Goal: Find specific page/section: Find specific page/section

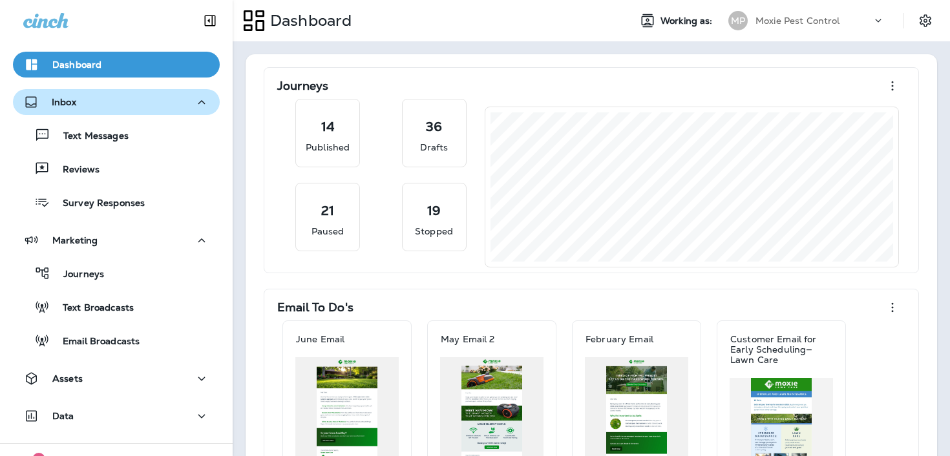
click at [196, 95] on icon "button" at bounding box center [202, 102] width 16 height 16
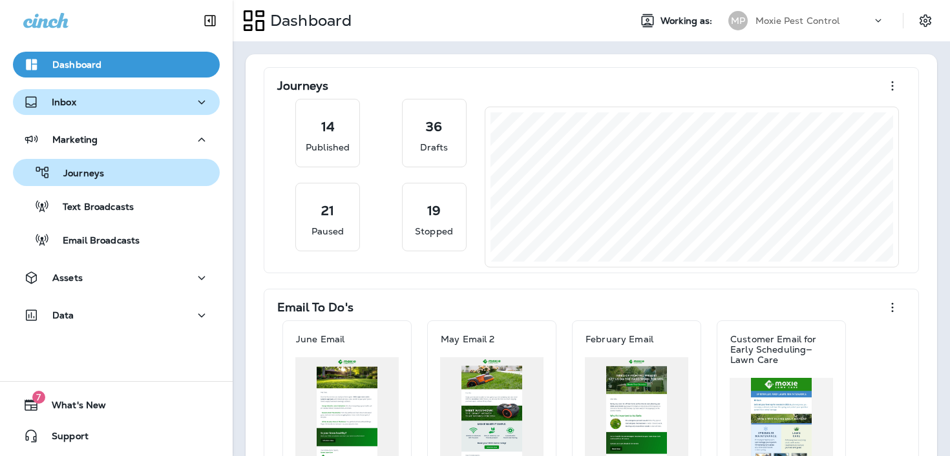
click at [149, 178] on div "Journeys" at bounding box center [116, 172] width 196 height 19
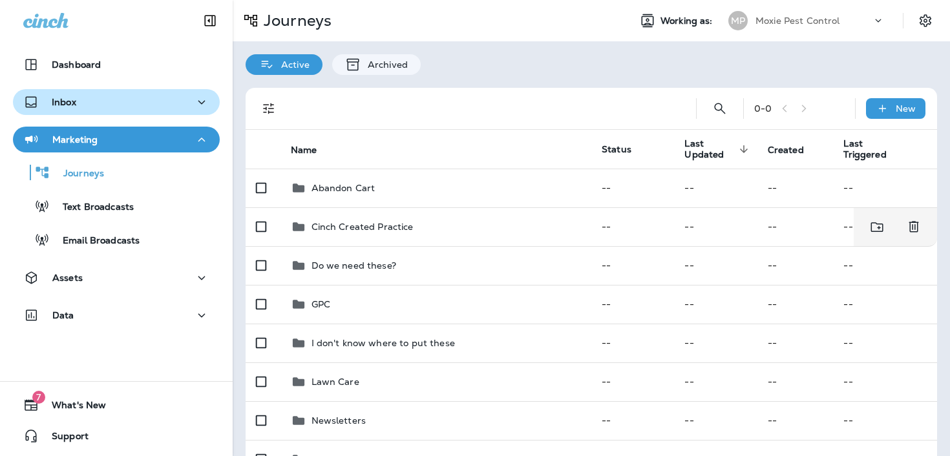
scroll to position [147, 0]
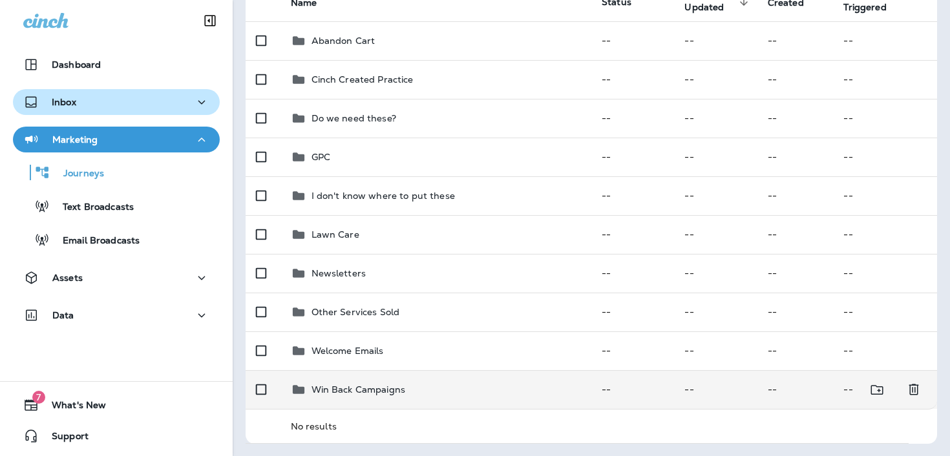
click at [345, 399] on td "Win Back Campaigns" at bounding box center [435, 389] width 311 height 39
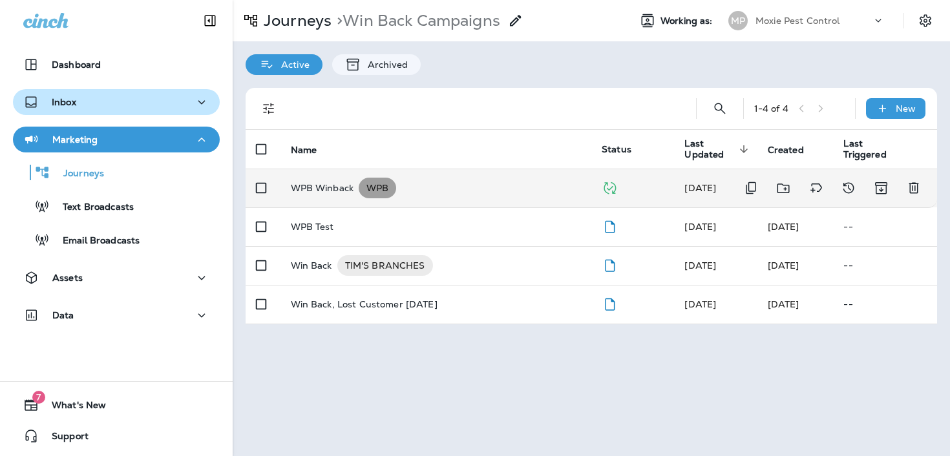
click at [391, 189] on span "WPB" at bounding box center [377, 188] width 37 height 13
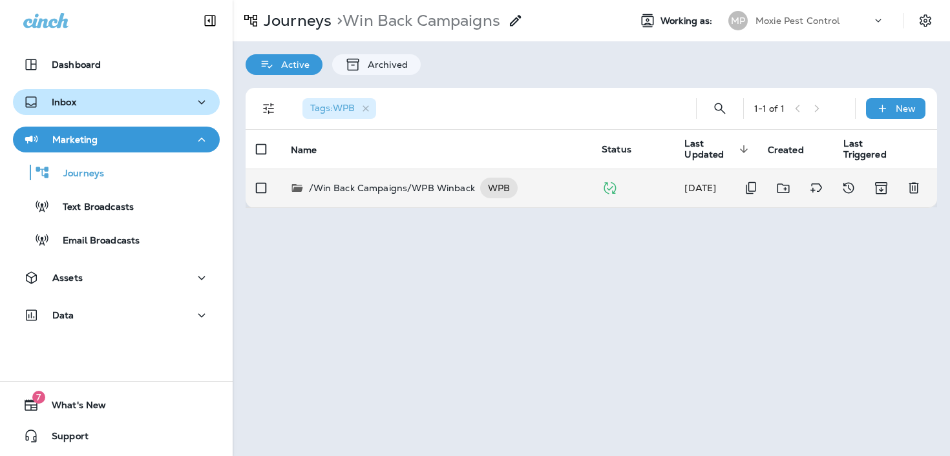
click at [357, 187] on p "/Win Back Campaigns/WPB Winback" at bounding box center [392, 188] width 166 height 21
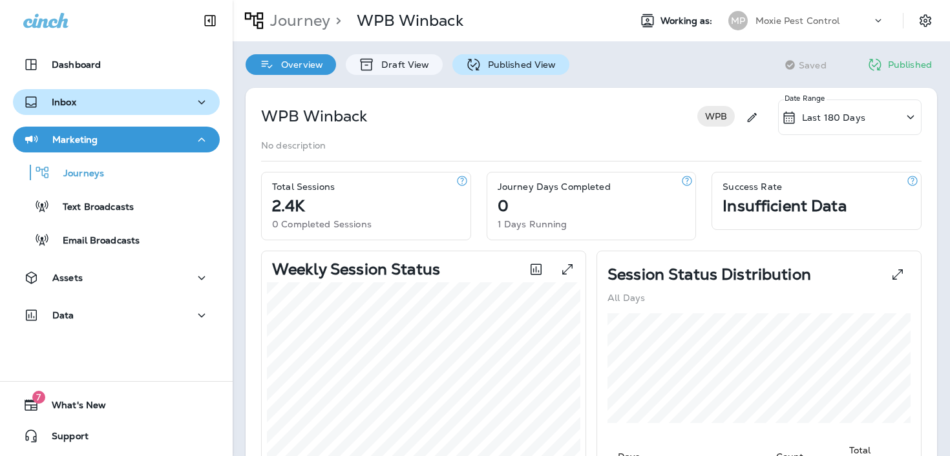
click at [485, 65] on p "Published View" at bounding box center [518, 64] width 75 height 10
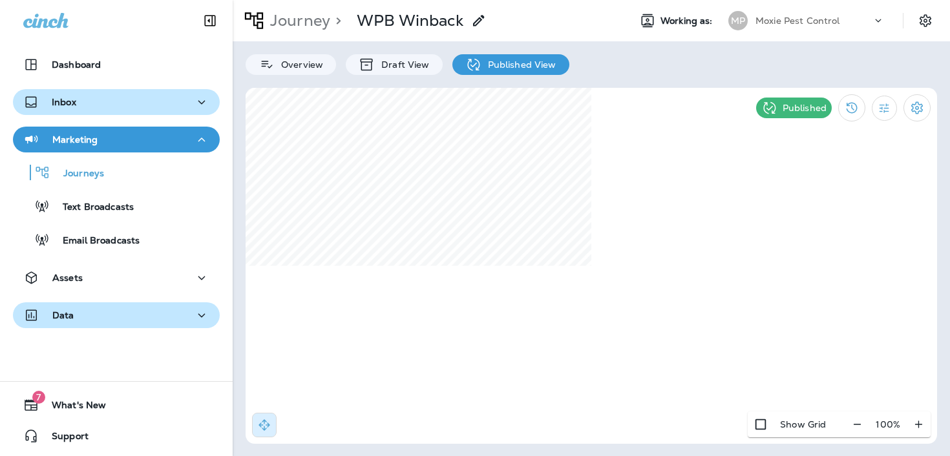
click at [86, 321] on div "Data" at bounding box center [116, 315] width 186 height 16
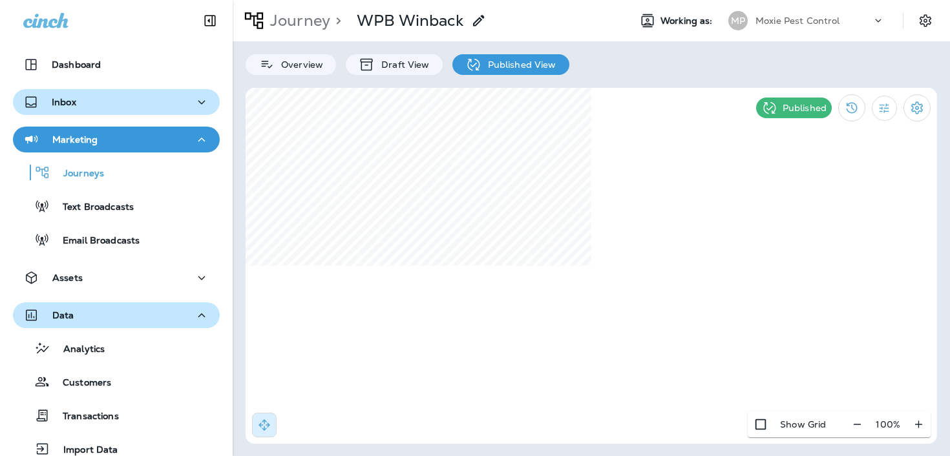
click at [100, 320] on div "Data" at bounding box center [116, 315] width 186 height 16
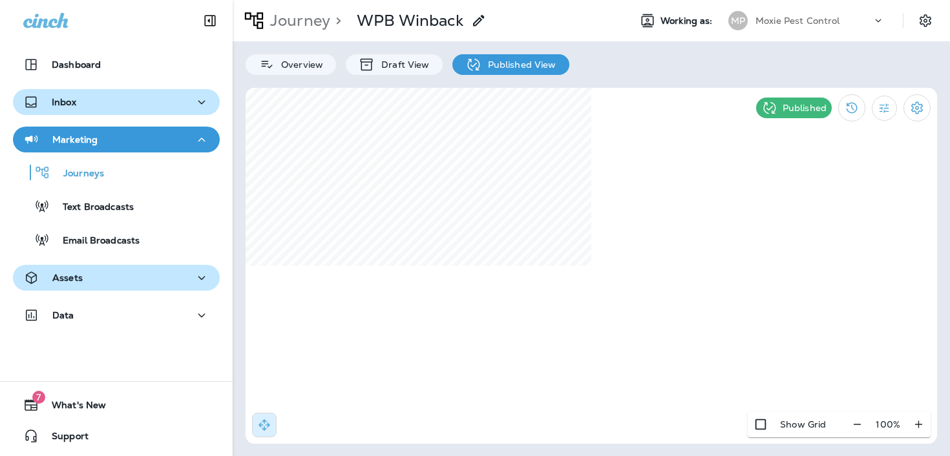
click at [98, 266] on button "Assets" at bounding box center [116, 278] width 207 height 26
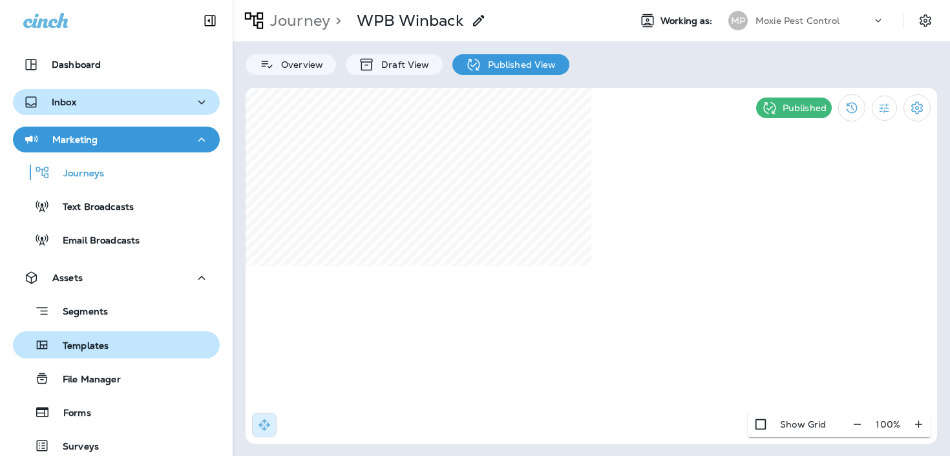
click at [93, 344] on p "Templates" at bounding box center [79, 346] width 59 height 12
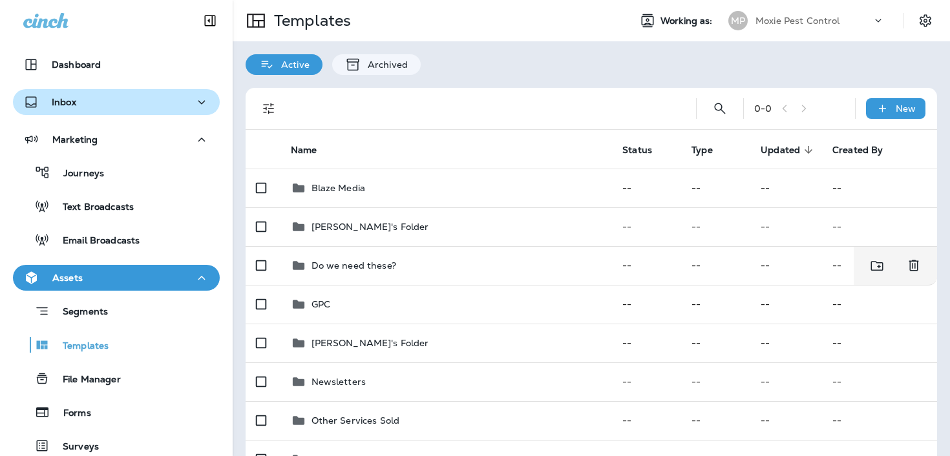
scroll to position [109, 0]
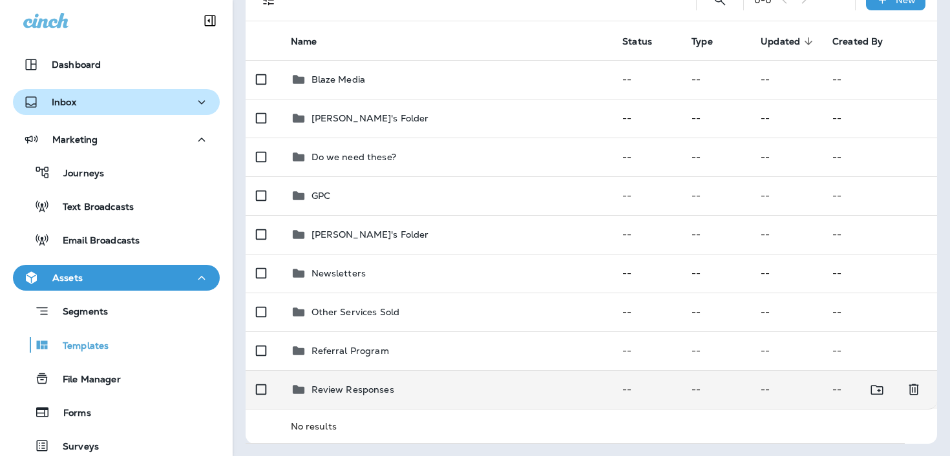
click at [338, 400] on td "Review Responses" at bounding box center [446, 389] width 332 height 39
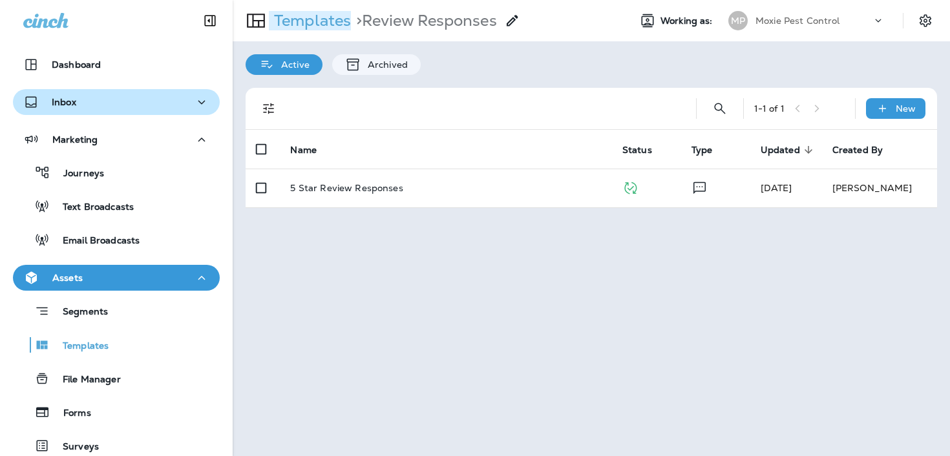
click at [309, 18] on p "Templates" at bounding box center [310, 20] width 82 height 19
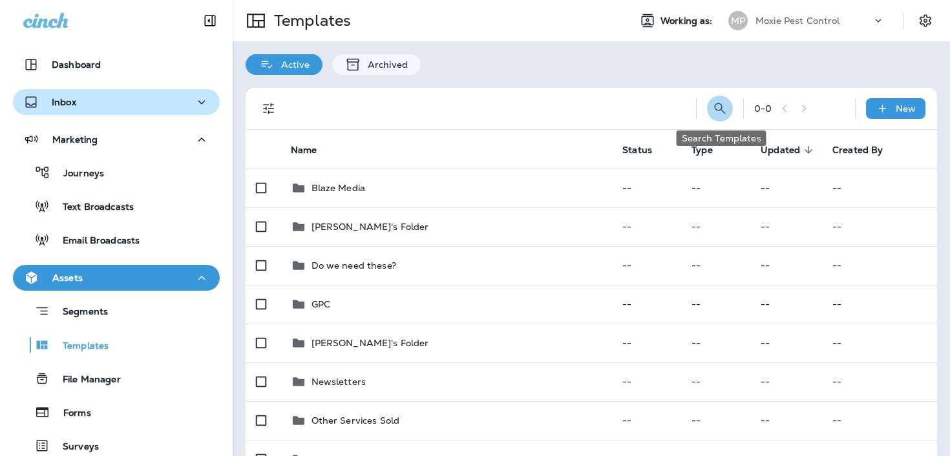
click at [726, 103] on icon "Search Templates" at bounding box center [720, 109] width 16 height 16
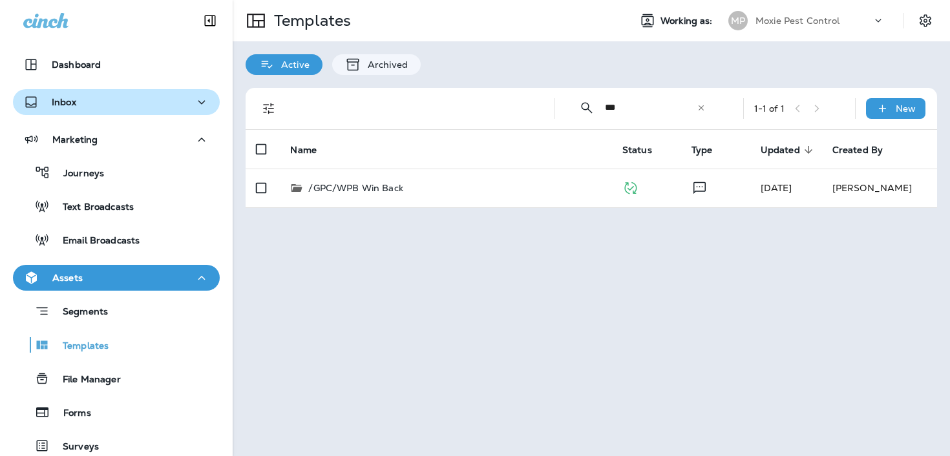
type input "***"
